Goal: Find contact information: Find contact information

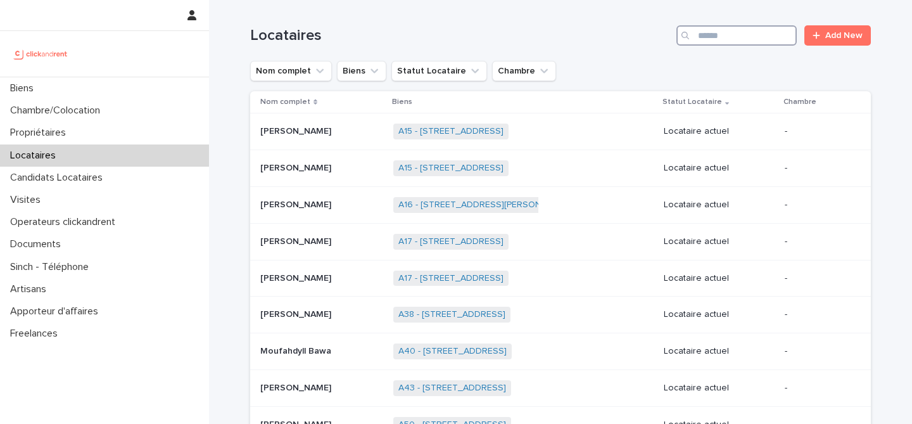
click at [727, 41] on input "Search" at bounding box center [736, 35] width 120 height 20
type input "******"
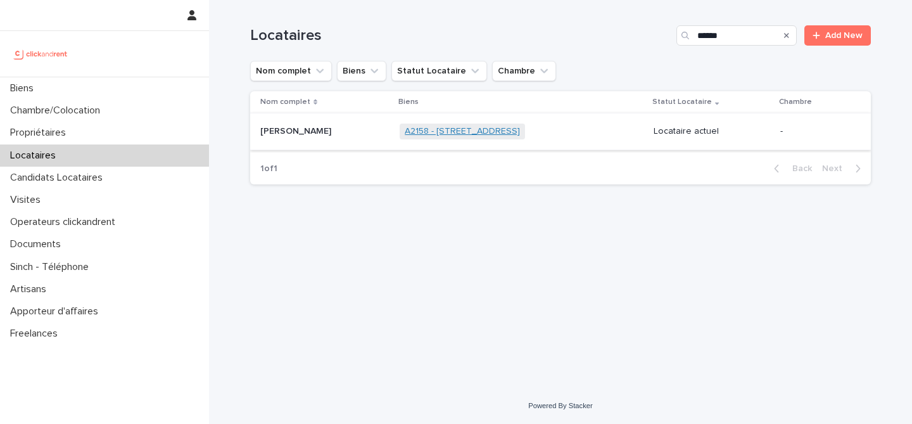
click at [431, 133] on link "A2158 - [STREET_ADDRESS]" at bounding box center [462, 131] width 115 height 11
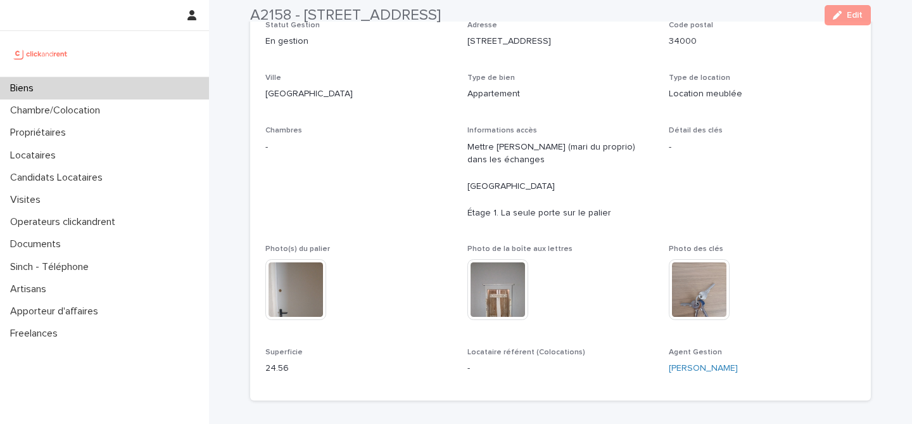
scroll to position [168, 0]
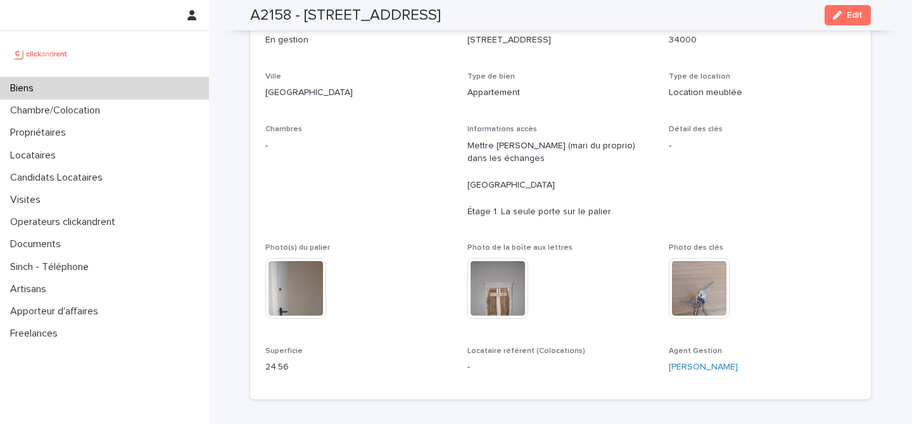
click at [115, 84] on div "Biens" at bounding box center [104, 88] width 209 height 22
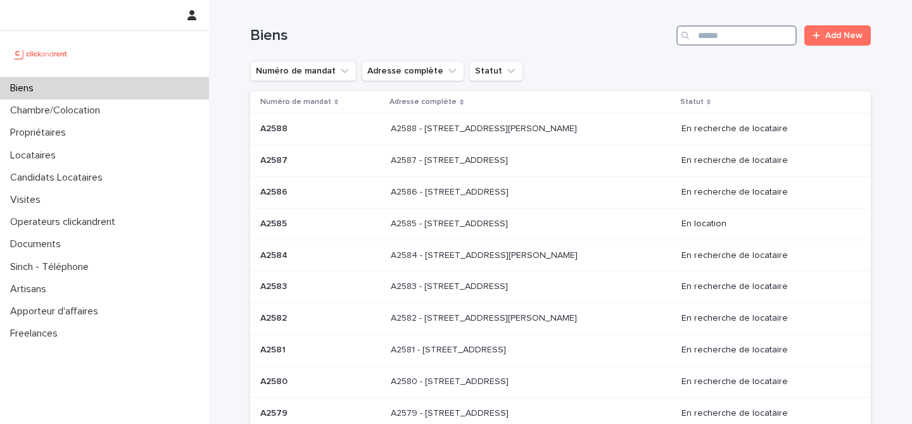
click at [746, 41] on input "Search" at bounding box center [736, 35] width 120 height 20
type input "*****"
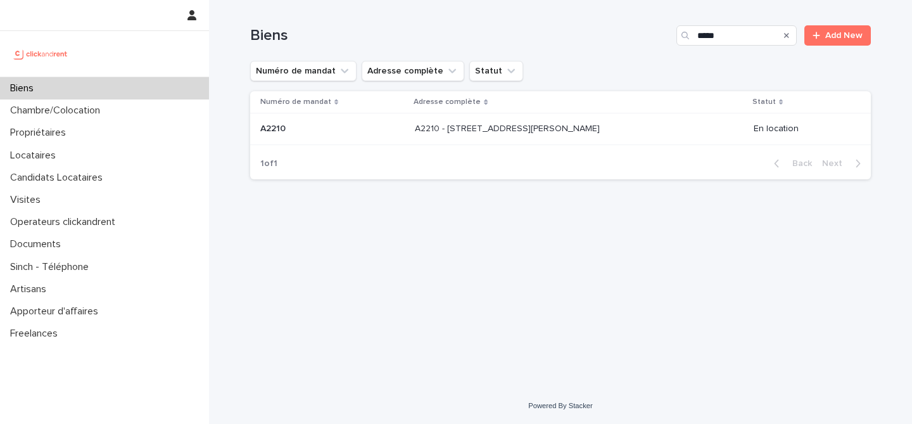
click at [645, 134] on div "A2210 - [STREET_ADDRESS][GEOGRAPHIC_DATA][PERSON_NAME][STREET_ADDRESS][PERSON_N…" at bounding box center [579, 128] width 329 height 21
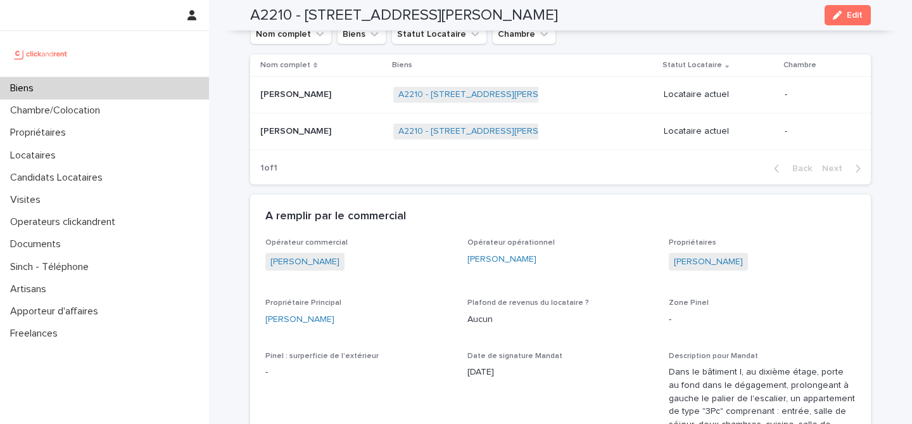
scroll to position [503, 0]
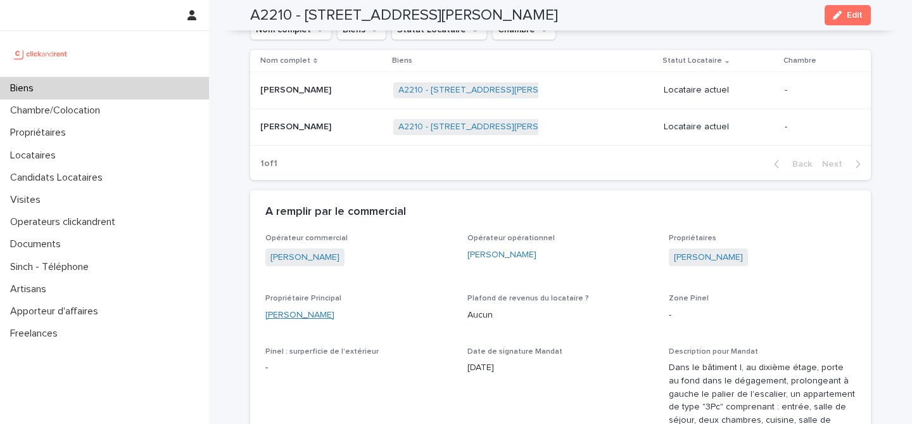
click at [301, 310] on link "[PERSON_NAME]" at bounding box center [299, 314] width 69 height 13
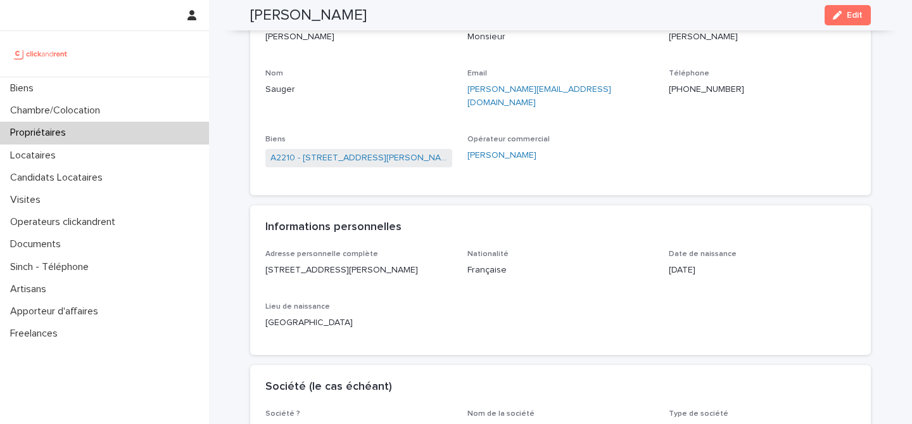
scroll to position [115, 0]
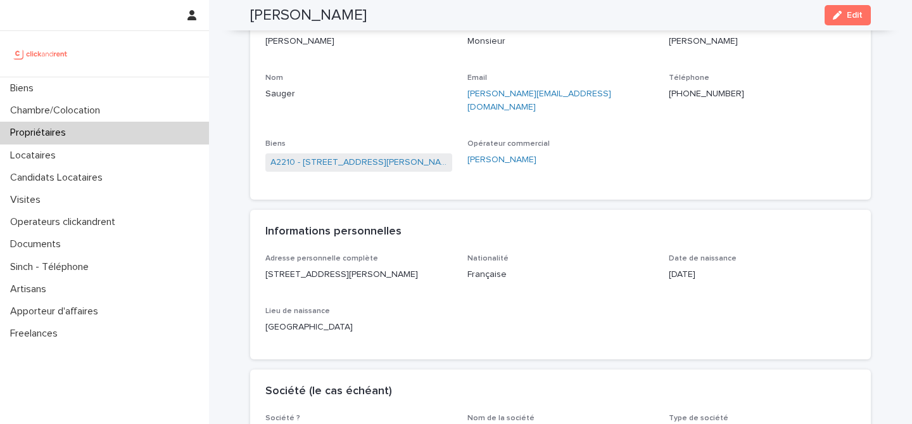
click at [364, 156] on span "A2210 - [STREET_ADDRESS][PERSON_NAME]" at bounding box center [358, 162] width 187 height 18
click at [380, 156] on link "A2210 - [STREET_ADDRESS][PERSON_NAME]" at bounding box center [358, 162] width 177 height 13
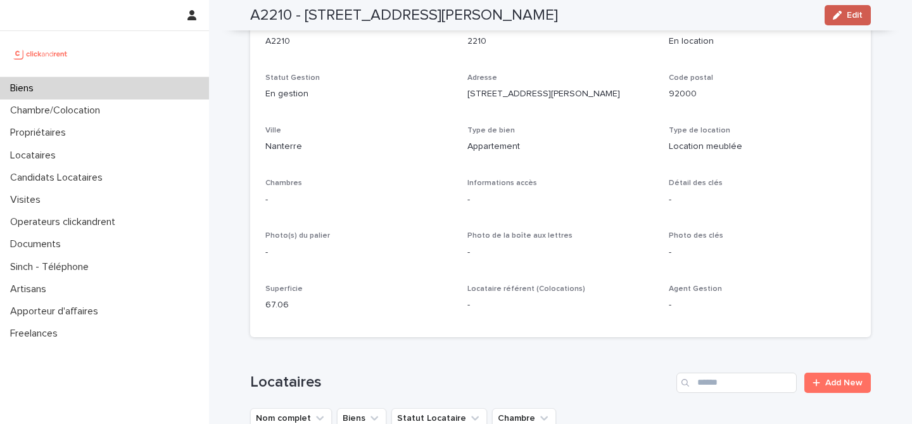
click at [830, 7] on button "Edit" at bounding box center [848, 15] width 46 height 20
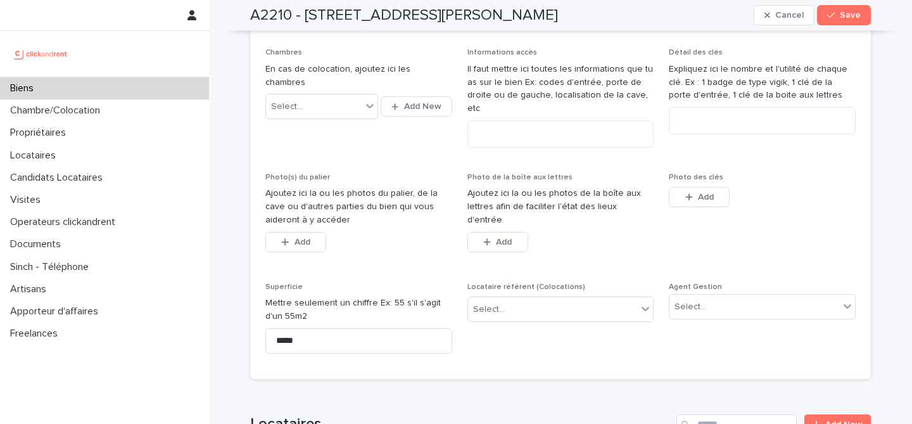
scroll to position [403, 0]
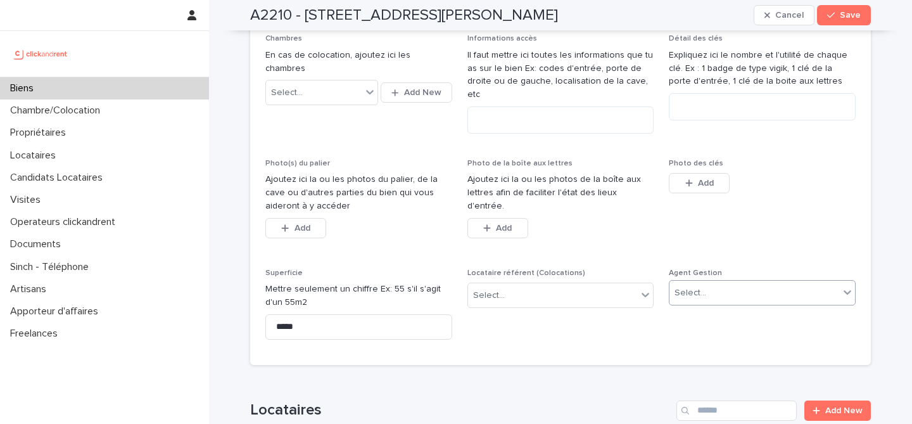
click at [714, 284] on div "Select..." at bounding box center [754, 292] width 170 height 21
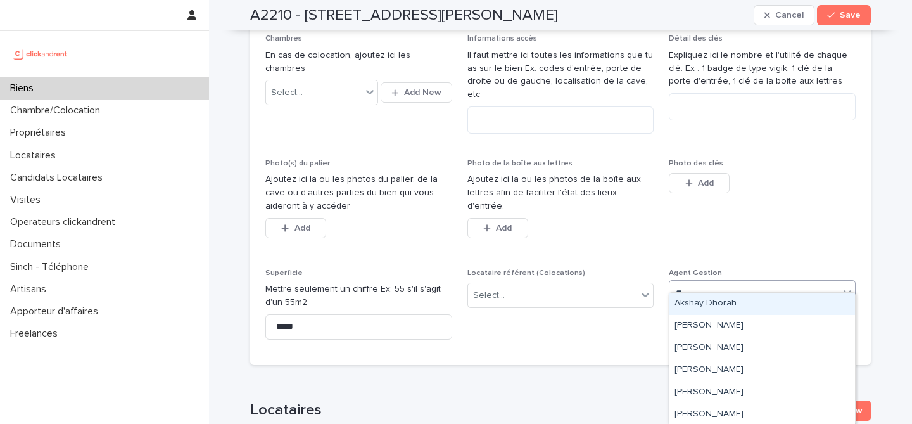
type input "***"
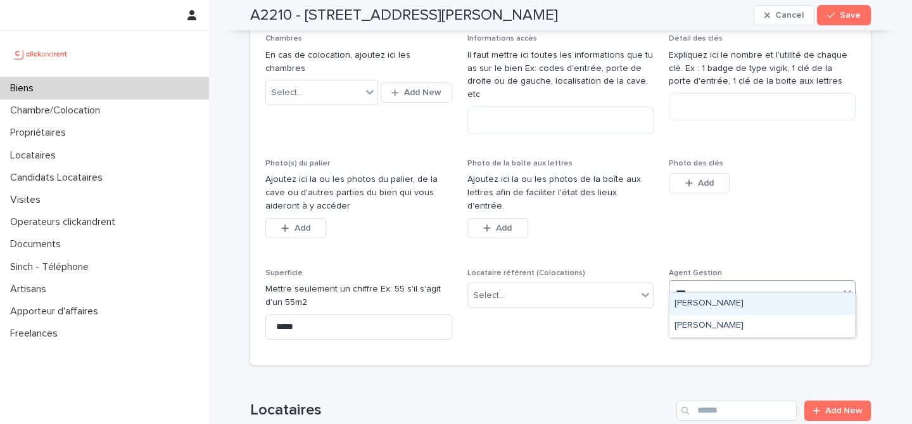
click at [749, 305] on div "[PERSON_NAME]" at bounding box center [762, 304] width 186 height 22
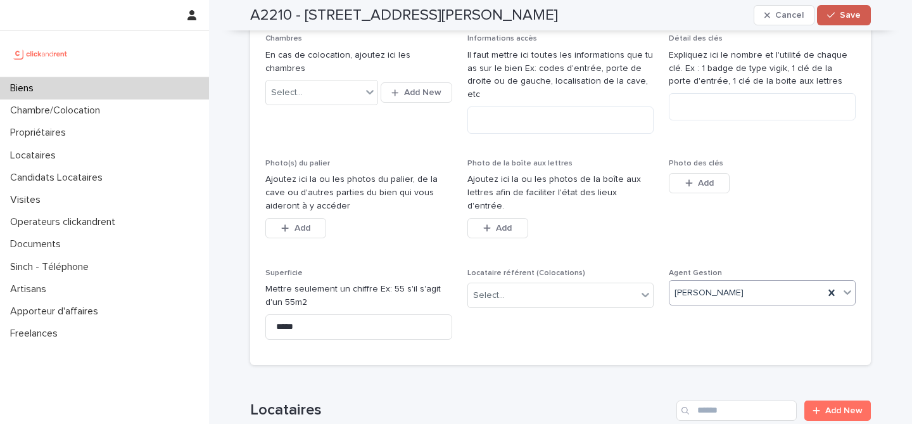
click at [844, 18] on span "Save" at bounding box center [850, 15] width 21 height 9
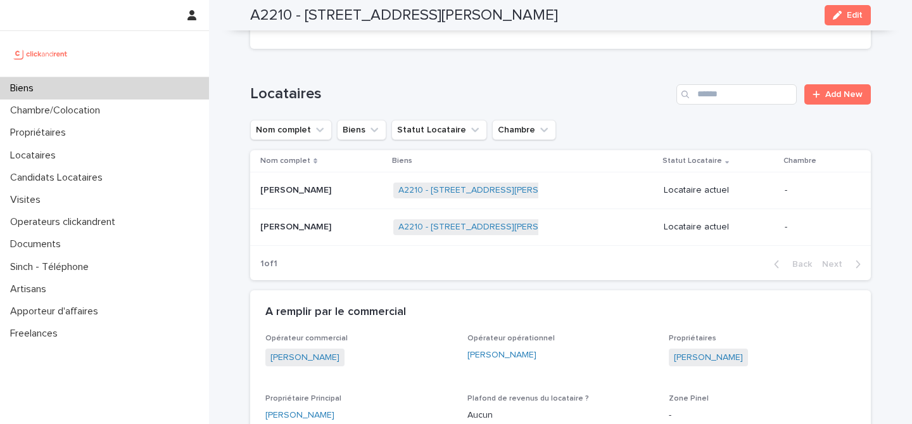
click at [114, 82] on div "Biens" at bounding box center [104, 88] width 209 height 22
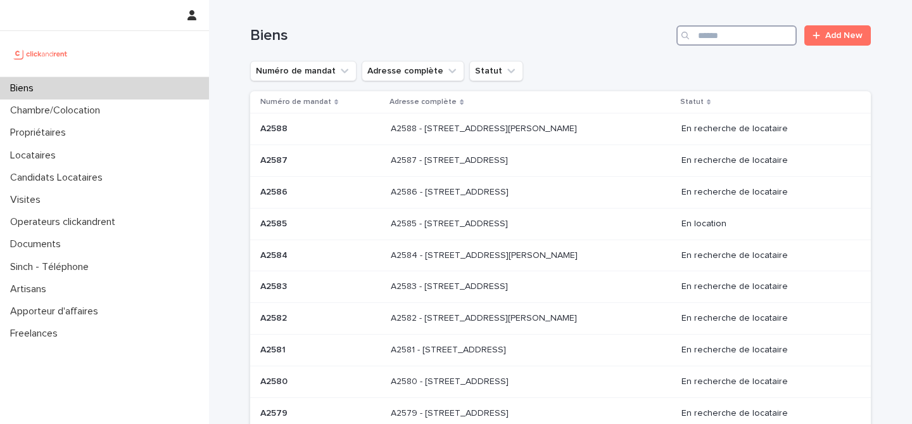
click at [699, 35] on input "Search" at bounding box center [736, 35] width 120 height 20
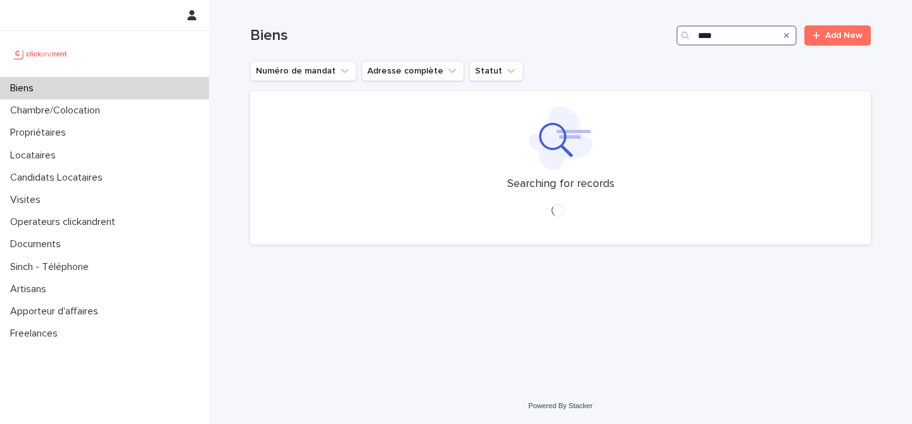
type input "*****"
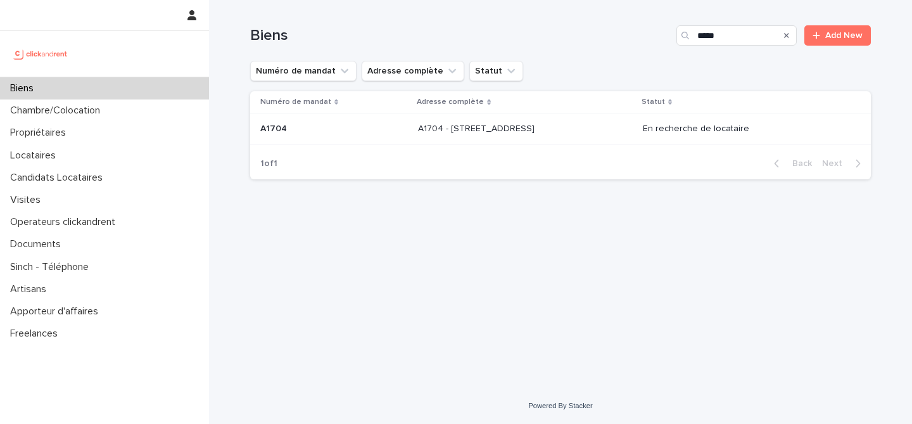
click at [604, 131] on div "A1704 - [STREET_ADDRESS] 91150 A1704 - [STREET_ADDRESS]" at bounding box center [525, 128] width 214 height 21
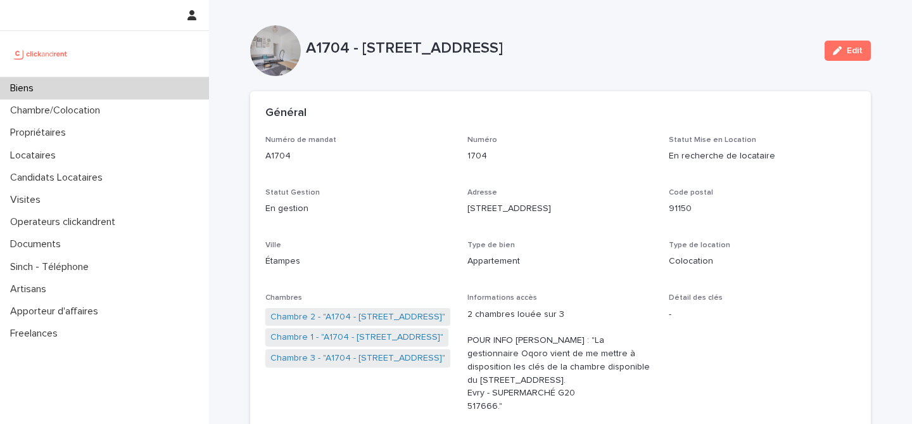
click at [151, 87] on div "Biens" at bounding box center [104, 88] width 209 height 22
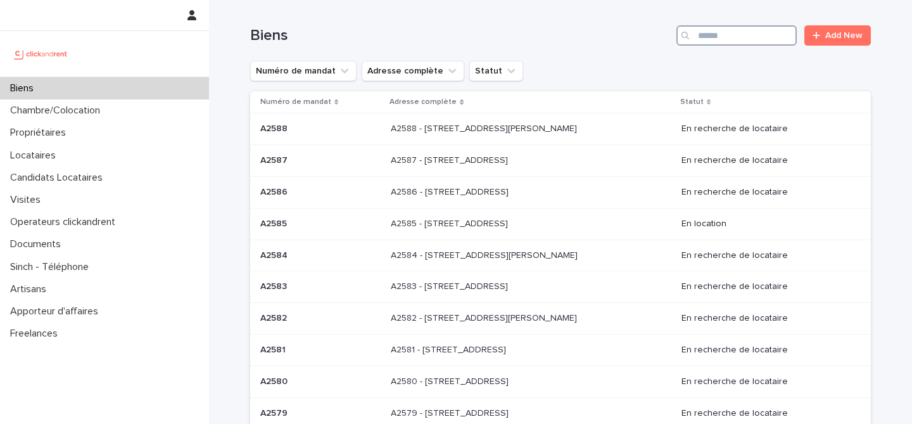
click at [720, 34] on input "Search" at bounding box center [736, 35] width 120 height 20
type input "****"
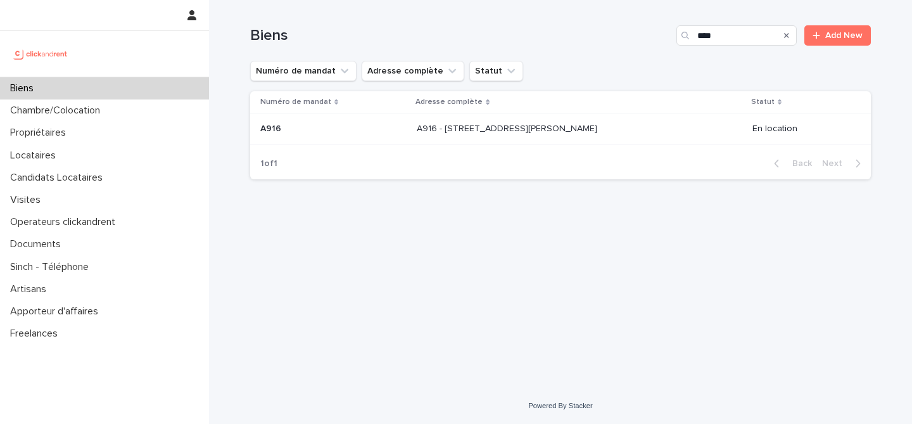
click at [582, 137] on div "A916 - [STREET_ADDRESS][PERSON_NAME] A916 - [STREET_ADDRESS][PERSON_NAME]" at bounding box center [579, 128] width 325 height 21
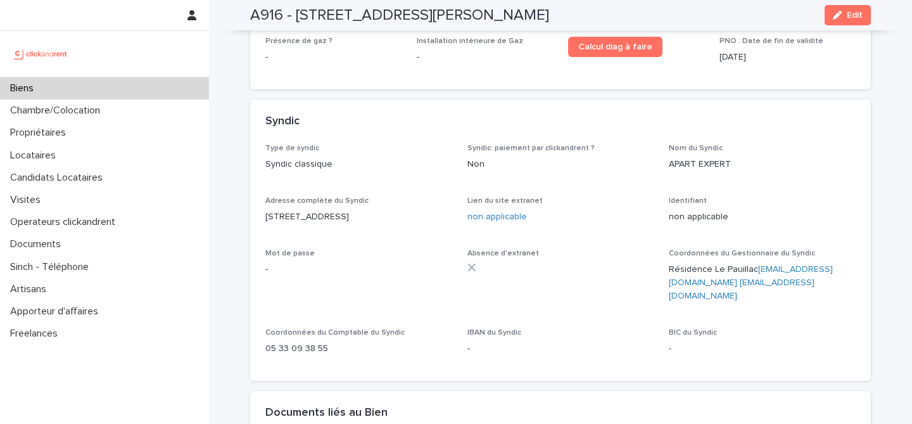
scroll to position [4482, 0]
drag, startPoint x: 328, startPoint y: 301, endPoint x: 258, endPoint y: 297, distance: 70.4
click at [258, 297] on div "Type de syndic Syndic classique Syndic: paiement par clickandrent ? Non Nom du …" at bounding box center [560, 263] width 621 height 237
copy p "05 33 09 38 55"
click at [385, 343] on p "05 33 09 38 55" at bounding box center [358, 349] width 187 height 13
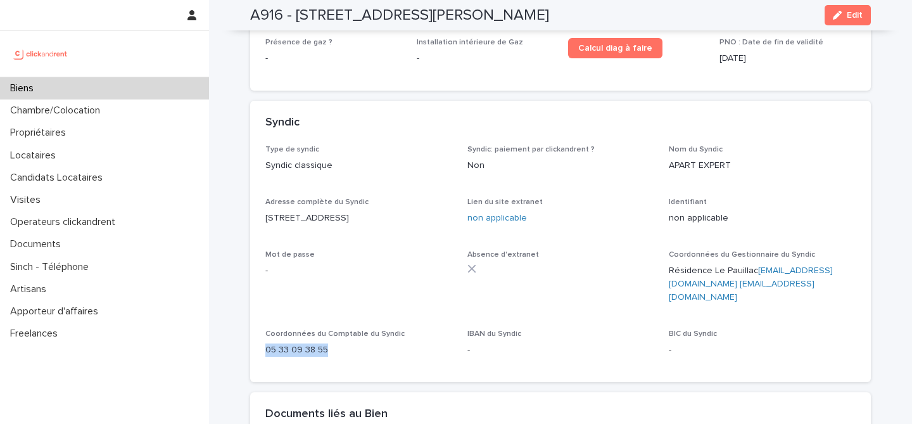
drag, startPoint x: 328, startPoint y: 303, endPoint x: 265, endPoint y: 303, distance: 63.3
click at [265, 343] on p "05 33 09 38 55" at bounding box center [358, 349] width 187 height 13
copy p "05 33 09 38 55"
click at [708, 261] on div "Coordonnées du Gestionnaire du Syndic Résidence Le Pauillac [EMAIL_ADDRESS][DOM…" at bounding box center [762, 282] width 187 height 64
drag, startPoint x: 747, startPoint y: 248, endPoint x: 670, endPoint y: 248, distance: 77.3
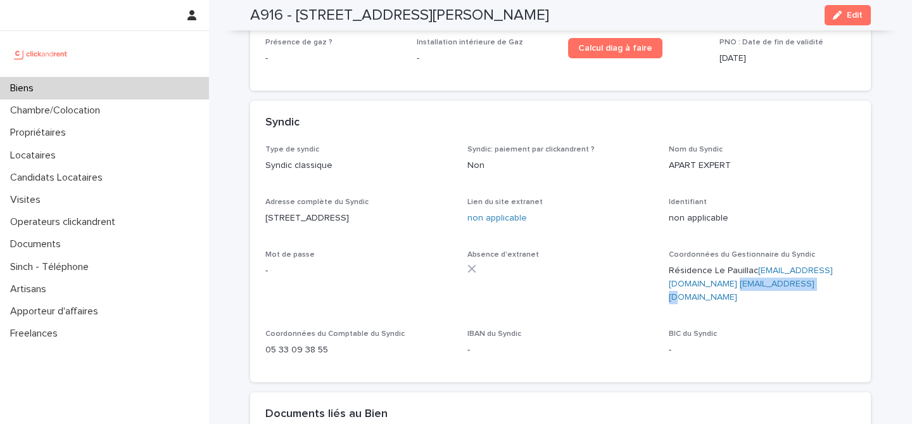
click at [670, 264] on p "Résidence Le Pauillac [EMAIL_ADDRESS][DOMAIN_NAME] [EMAIL_ADDRESS][DOMAIN_NAME]" at bounding box center [762, 283] width 187 height 39
copy link "[EMAIL_ADDRESS][DOMAIN_NAME]"
click at [769, 264] on p "Résidence Le Pauillac [EMAIL_ADDRESS][DOMAIN_NAME] [EMAIL_ADDRESS][DOMAIN_NAME]" at bounding box center [762, 283] width 187 height 39
drag, startPoint x: 754, startPoint y: 250, endPoint x: 666, endPoint y: 235, distance: 89.2
click at [666, 235] on div "Type de syndic Syndic classique Syndic: paiement par clickandrent ? Non Nom du …" at bounding box center [560, 256] width 590 height 222
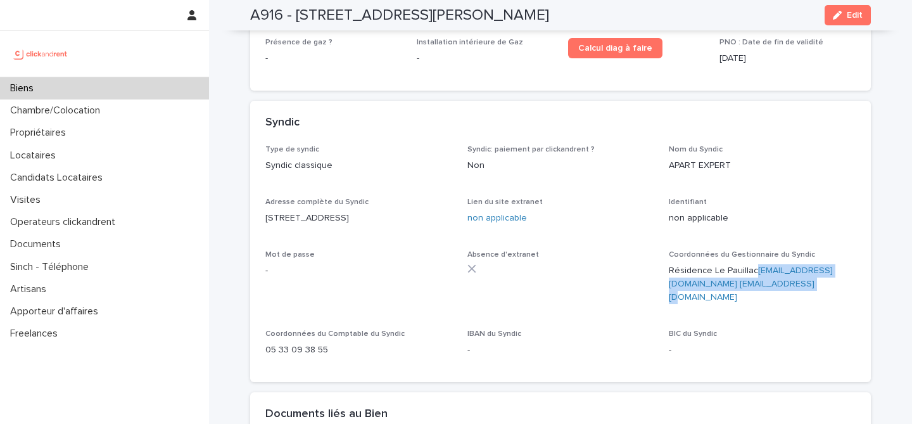
copy p "[EMAIL_ADDRESS][DOMAIN_NAME] [EMAIL_ADDRESS][DOMAIN_NAME]"
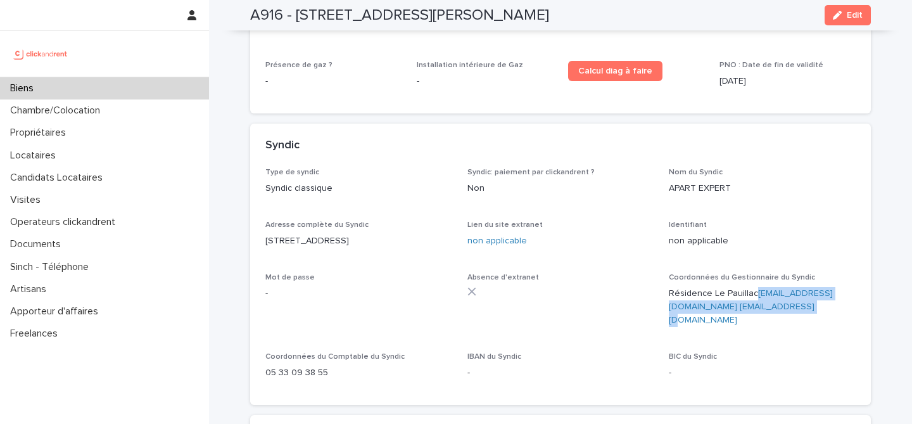
scroll to position [4455, 0]
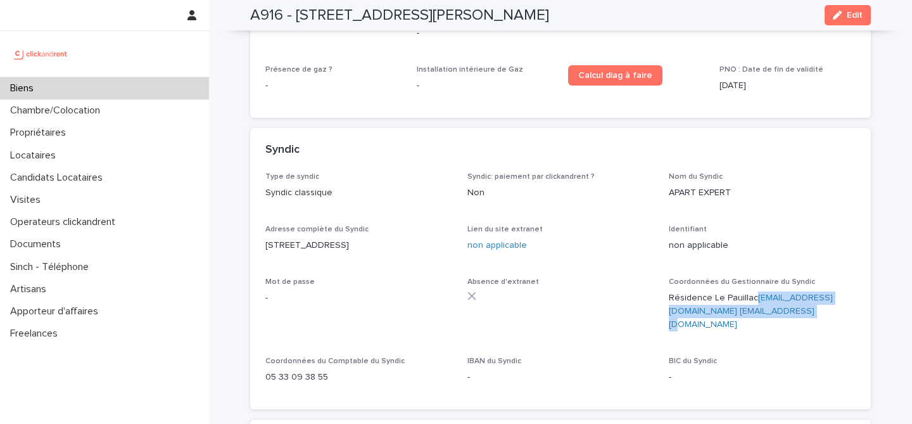
click at [753, 291] on p "Résidence Le Pauillac [EMAIL_ADDRESS][DOMAIN_NAME] [EMAIL_ADDRESS][DOMAIN_NAME]" at bounding box center [762, 310] width 187 height 39
drag, startPoint x: 753, startPoint y: 277, endPoint x: 678, endPoint y: 276, distance: 74.7
click at [678, 291] on p "Résidence Le Pauillac [EMAIL_ADDRESS][DOMAIN_NAME] [EMAIL_ADDRESS][DOMAIN_NAME]" at bounding box center [762, 310] width 187 height 39
click at [137, 87] on div "Biens" at bounding box center [104, 88] width 209 height 22
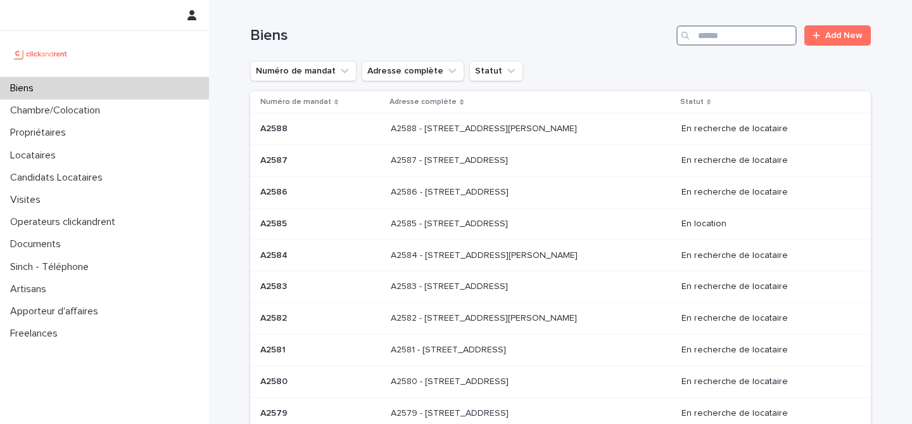
click at [720, 32] on input "Search" at bounding box center [736, 35] width 120 height 20
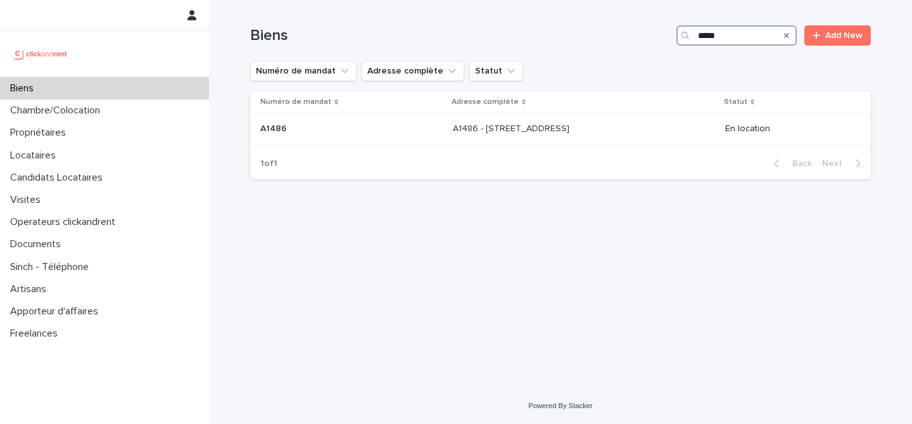
type input "*****"
click at [576, 113] on th "Adresse complète" at bounding box center [584, 102] width 272 height 22
click at [572, 124] on p "A1486 - [STREET_ADDRESS]" at bounding box center [512, 127] width 119 height 13
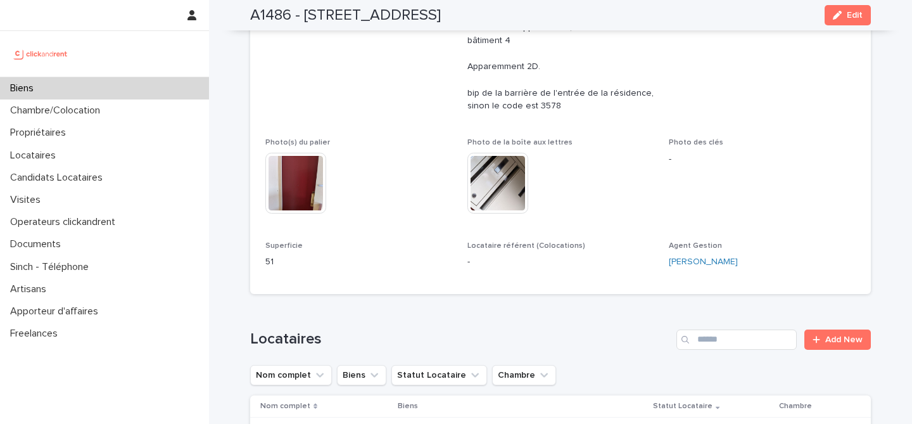
scroll to position [695, 0]
